Goal: Check status: Check status

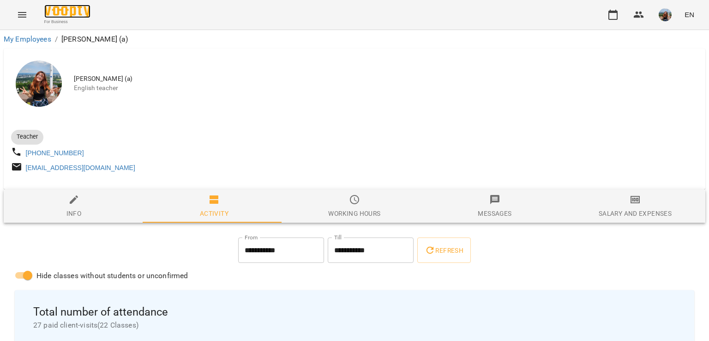
click at [62, 12] on img at bounding box center [67, 11] width 46 height 13
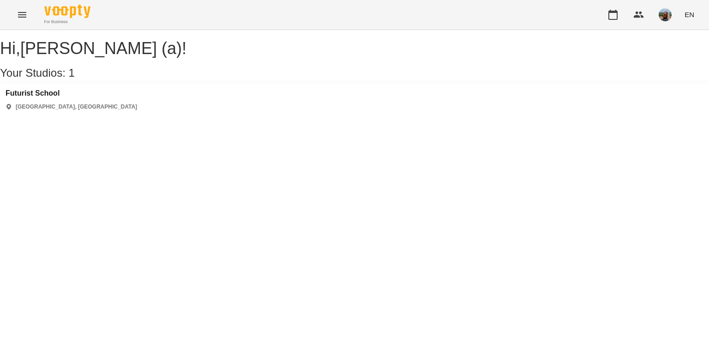
click at [52, 97] on div "[GEOGRAPHIC_DATA] [GEOGRAPHIC_DATA], [GEOGRAPHIC_DATA]" at bounding box center [354, 100] width 709 height 33
click at [52, 97] on h3 "Futurist School" at bounding box center [72, 93] width 132 height 8
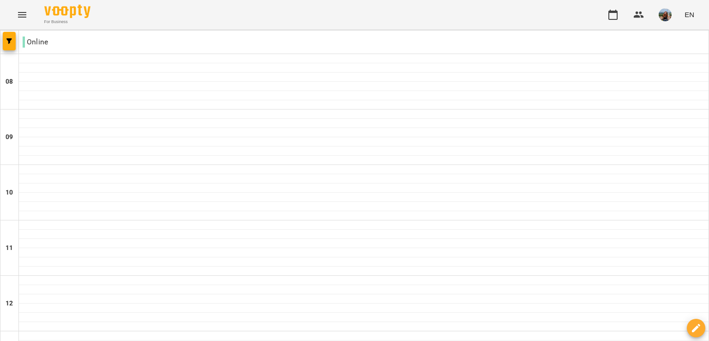
scroll to position [139, 0]
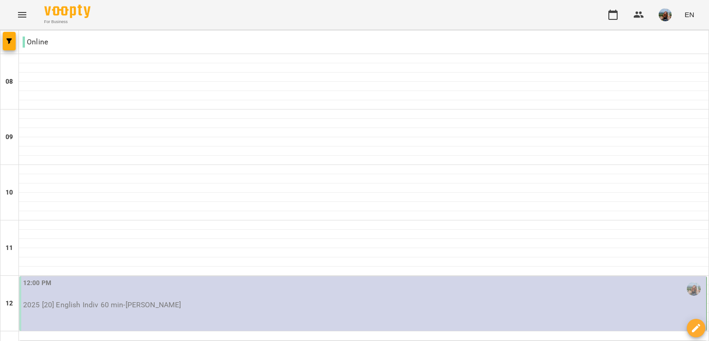
scroll to position [283, 0]
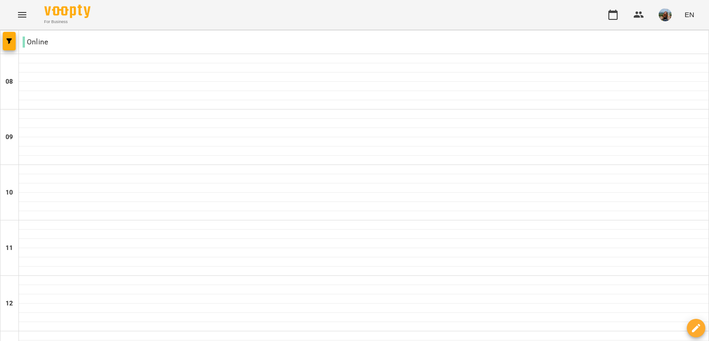
scroll to position [421, 0]
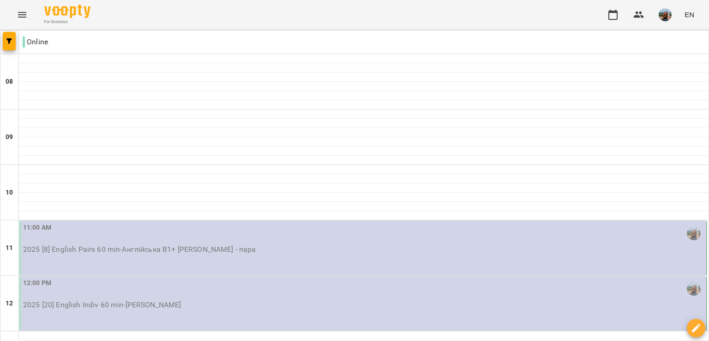
scroll to position [6, 0]
